Goal: Find contact information: Find contact information

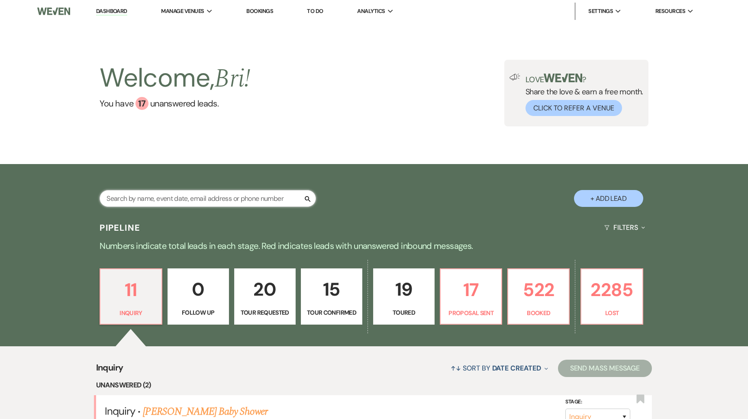
click at [199, 196] on input "text" at bounding box center [208, 198] width 216 height 17
type input "[PERSON_NAME]"
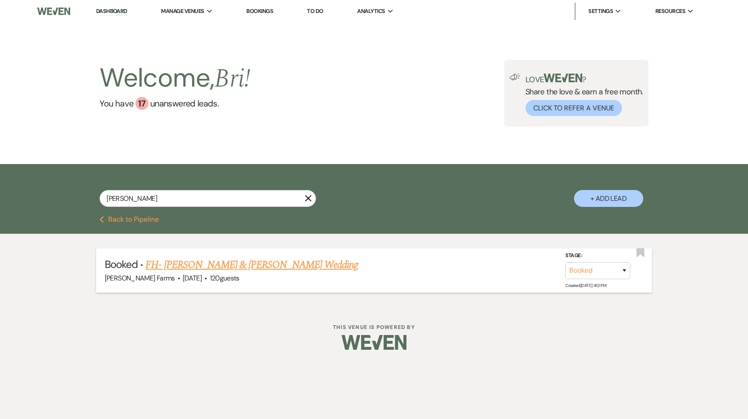
click at [225, 270] on link "FH- [PERSON_NAME] & [PERSON_NAME] Wedding" at bounding box center [251, 265] width 212 height 16
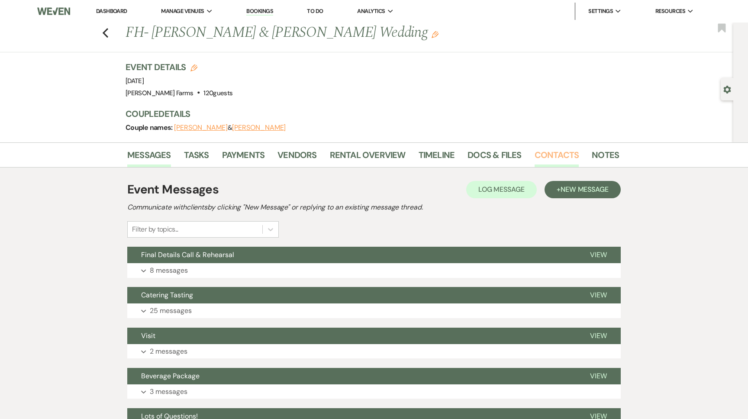
click at [542, 159] on link "Contacts" at bounding box center [556, 157] width 45 height 19
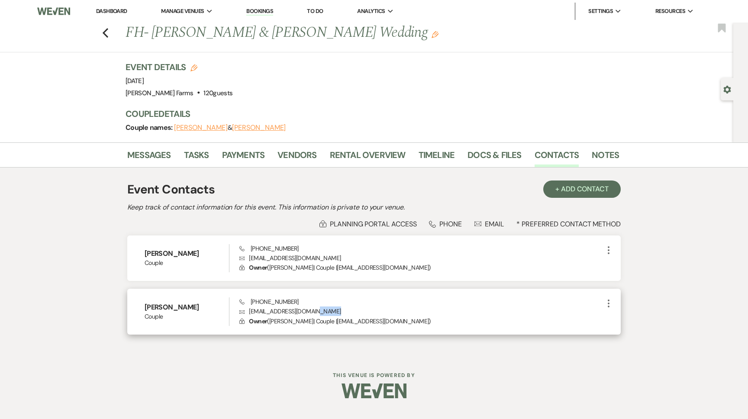
drag, startPoint x: 330, startPoint y: 310, endPoint x: 246, endPoint y: 316, distance: 84.1
click at [246, 316] on p "Envelope [EMAIL_ADDRESS][DOMAIN_NAME]" at bounding box center [421, 311] width 364 height 10
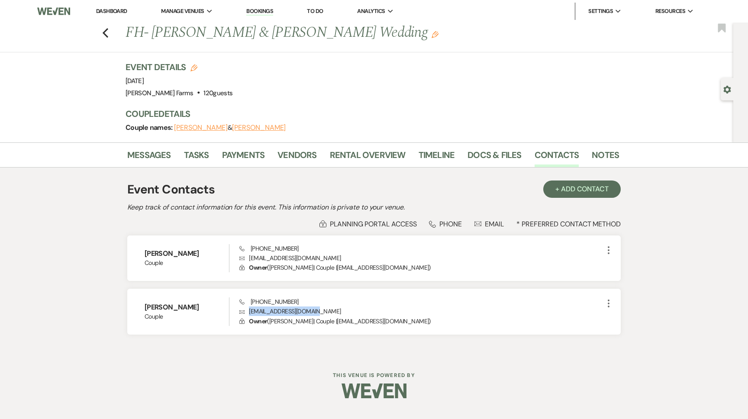
copy p "[EMAIL_ADDRESS][DOMAIN_NAME]"
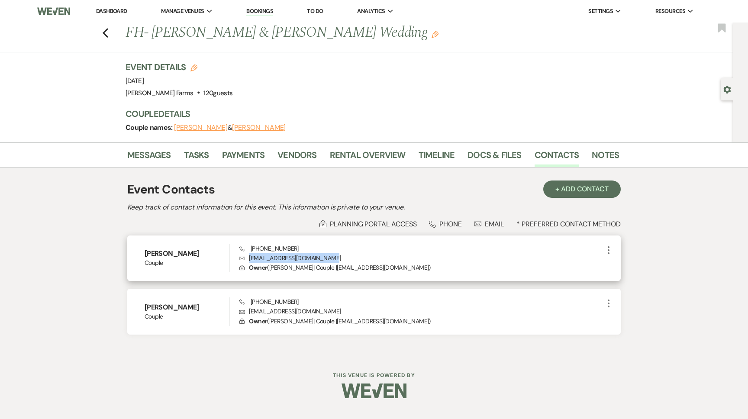
drag, startPoint x: 335, startPoint y: 258, endPoint x: 249, endPoint y: 259, distance: 85.7
click at [249, 259] on p "Envelope [EMAIL_ADDRESS][DOMAIN_NAME]" at bounding box center [421, 258] width 364 height 10
copy p "[EMAIL_ADDRESS][DOMAIN_NAME]"
click at [108, 34] on icon "Previous" at bounding box center [105, 33] width 6 height 10
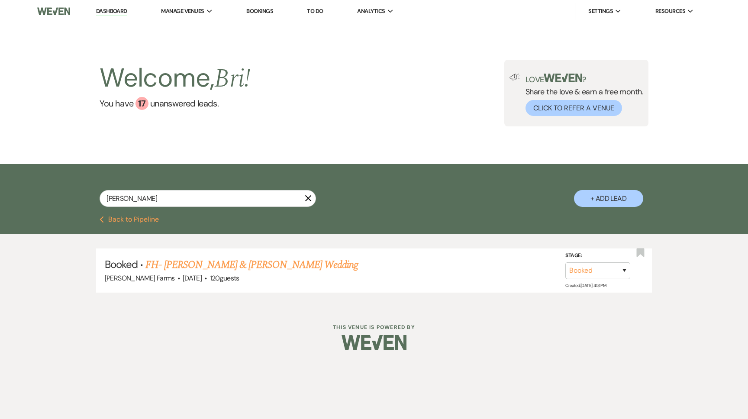
click at [150, 220] on button "Previous Back to Pipeline" at bounding box center [129, 219] width 59 height 7
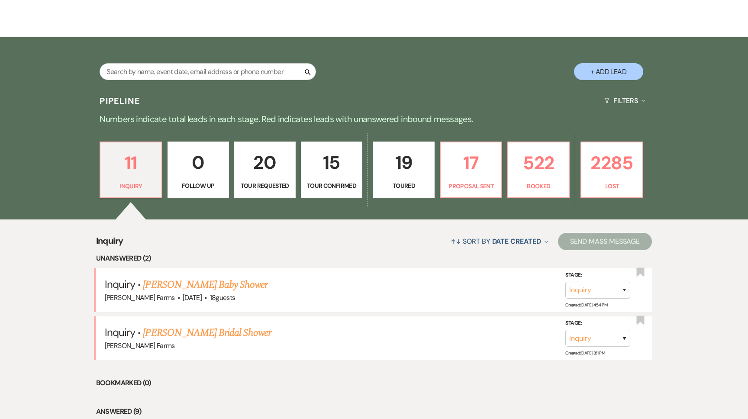
scroll to position [137, 0]
